Goal: Information Seeking & Learning: Learn about a topic

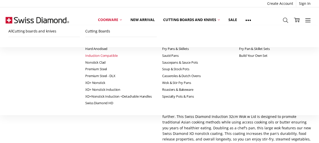
scroll to position [51, 0]
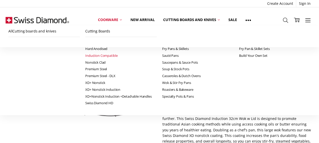
drag, startPoint x: 197, startPoint y: 110, endPoint x: 201, endPoint y: 108, distance: 4.8
click at [197, 105] on link "Info" at bounding box center [194, 102] width 7 height 6
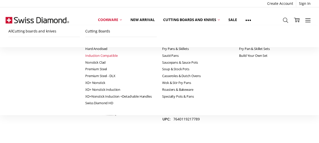
scroll to position [0, 0]
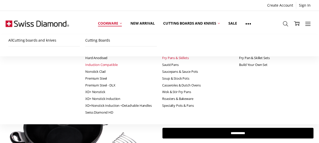
click at [162, 58] on link "Fry Pans & Skillets" at bounding box center [197, 58] width 71 height 7
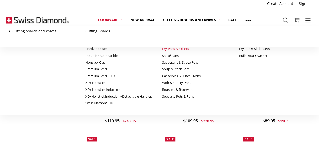
scroll to position [279, 0]
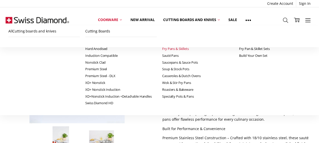
scroll to position [51, 0]
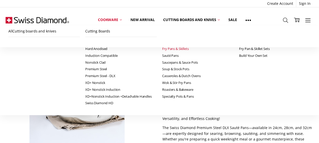
click at [198, 99] on link "Info" at bounding box center [194, 102] width 7 height 6
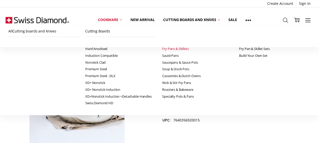
scroll to position [0, 0]
